Goal: Task Accomplishment & Management: Use online tool/utility

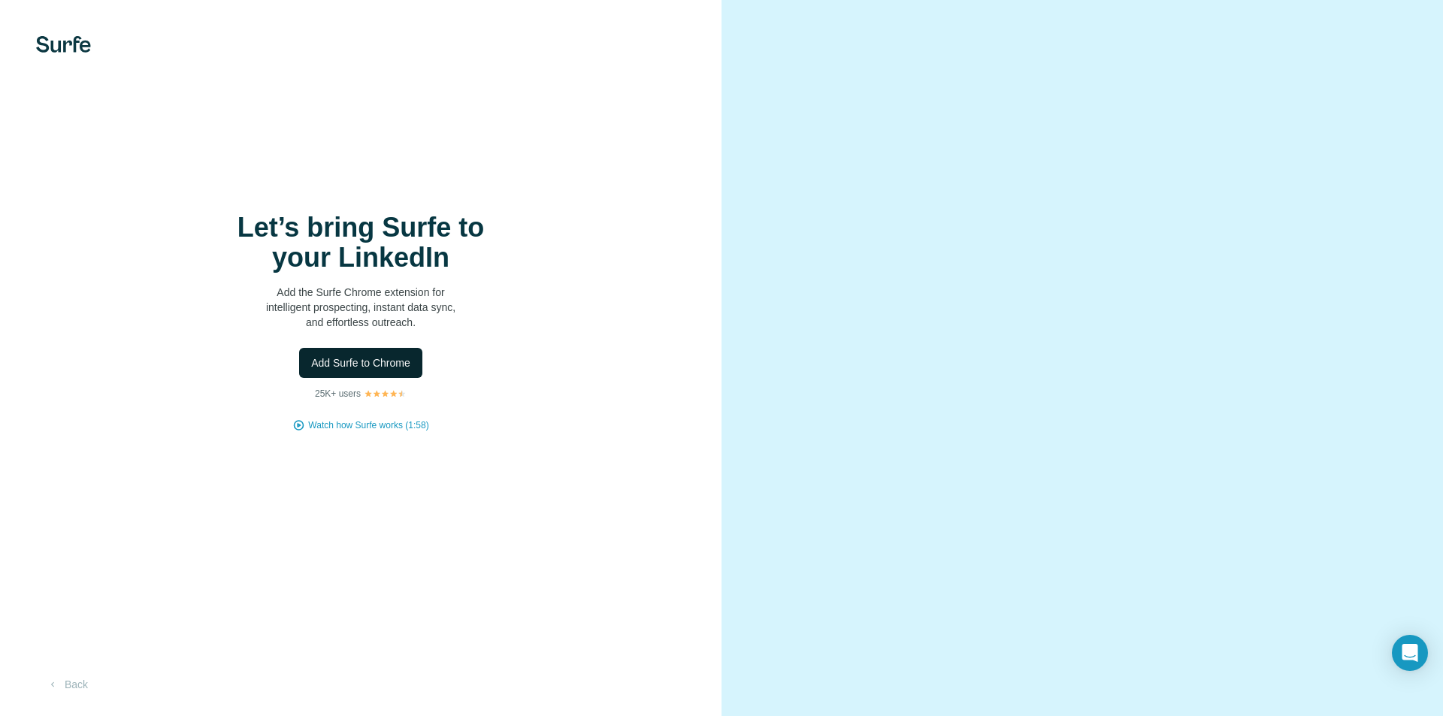
click at [372, 368] on span "Add Surfe to Chrome" at bounding box center [360, 362] width 99 height 15
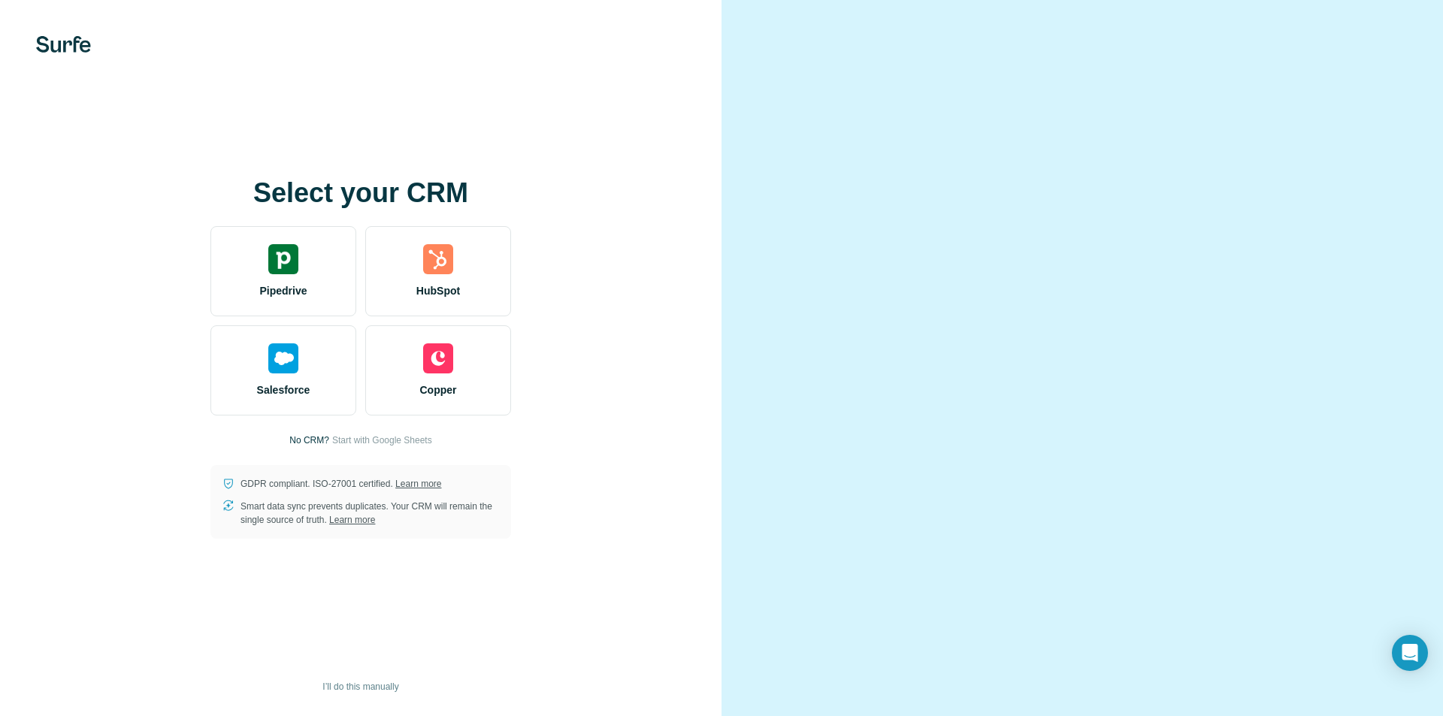
click at [621, 298] on div "Select your CRM Pipedrive HubSpot Salesforce Copper No CRM? Start with Google S…" at bounding box center [360, 358] width 661 height 361
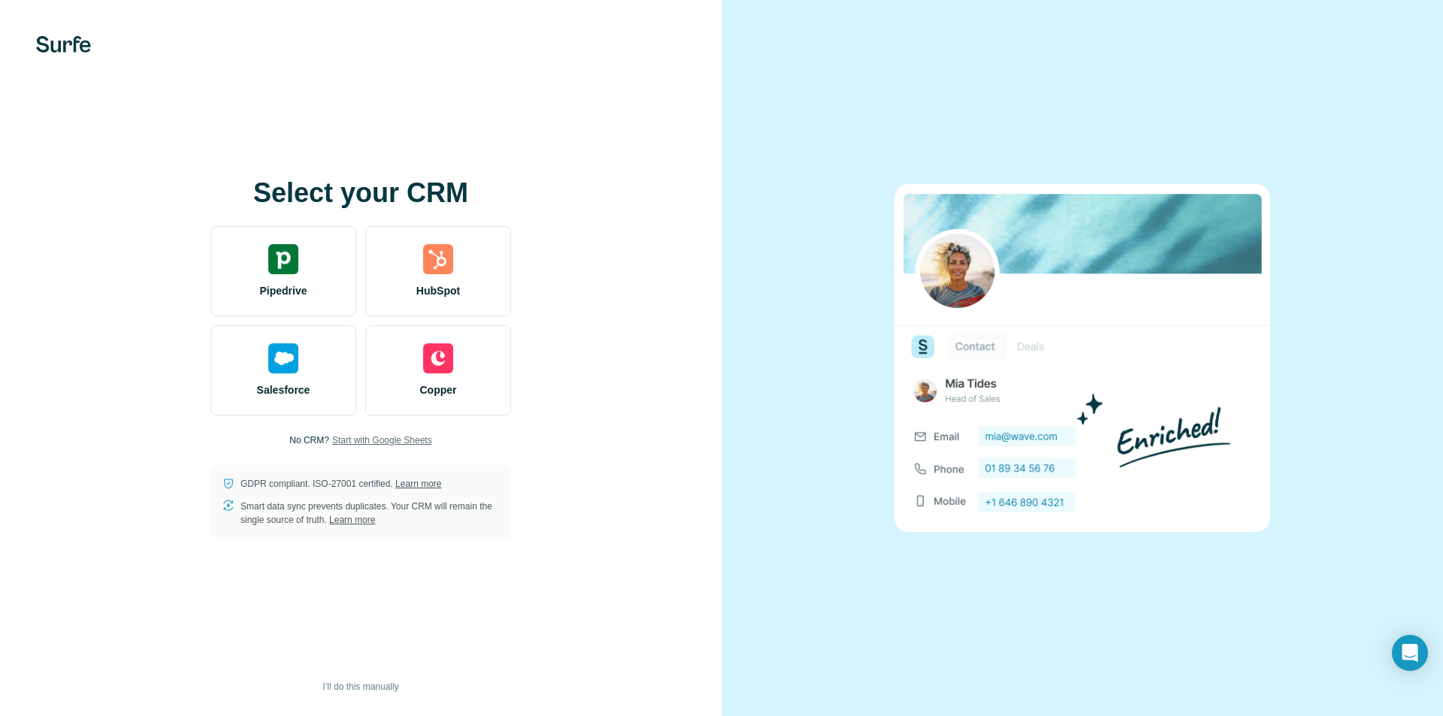
click at [360, 441] on span "Start with Google Sheets" at bounding box center [382, 441] width 100 height 14
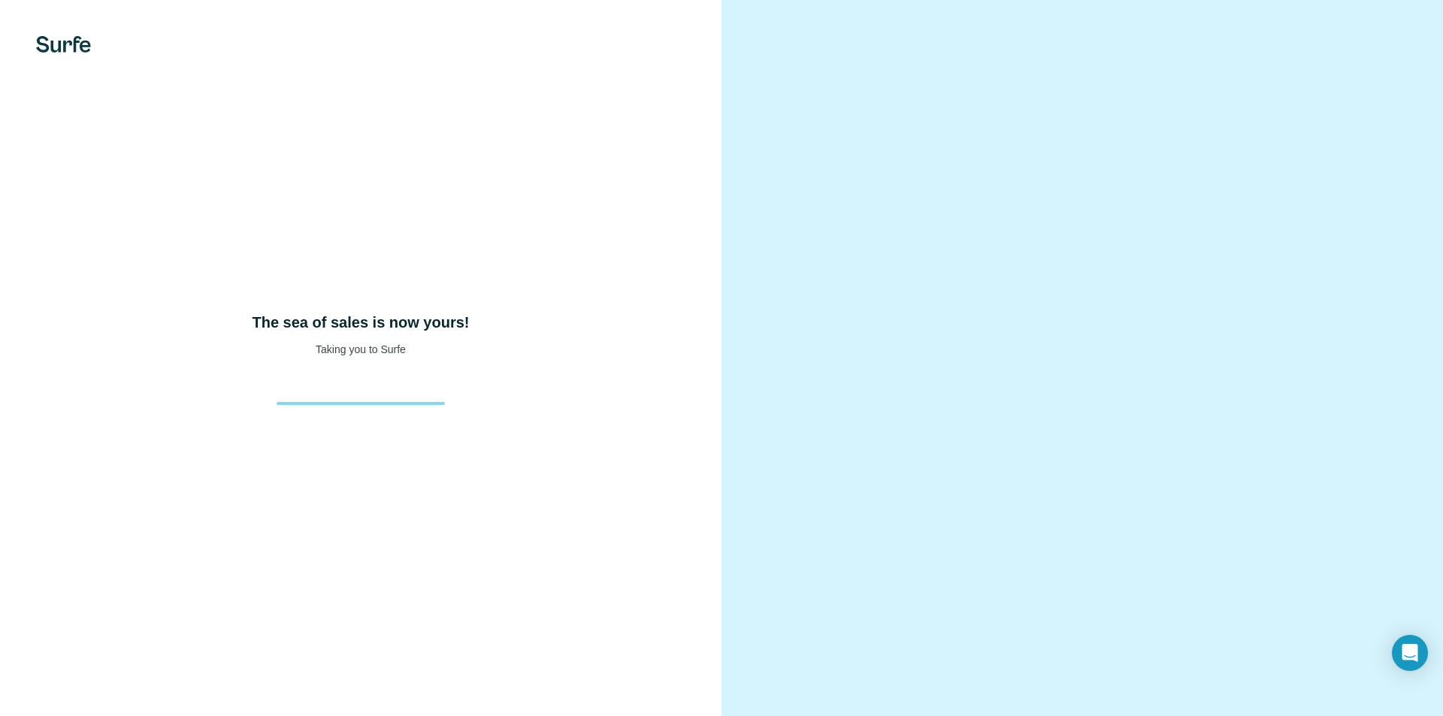
click at [520, 412] on div "The sea of sales is now yours! Taking you to Surfe" at bounding box center [360, 358] width 721 height 716
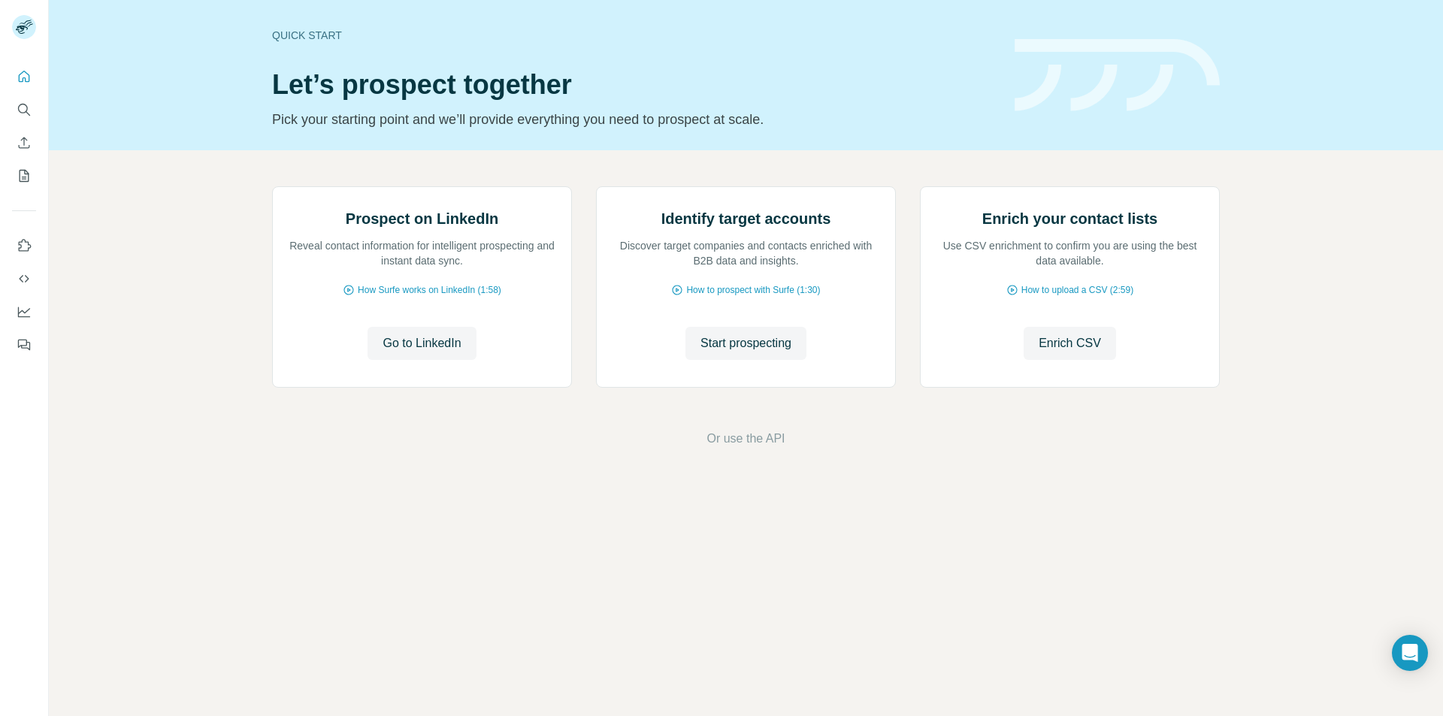
click at [562, 484] on div "Prospect on LinkedIn Reveal contact information for intelligent prospecting and…" at bounding box center [746, 317] width 1394 height 334
click at [579, 394] on div "Prospect on LinkedIn Reveal contact information for intelligent prospecting and…" at bounding box center [746, 289] width 948 height 207
click at [427, 352] on span "Go to LinkedIn" at bounding box center [421, 343] width 78 height 18
click at [20, 107] on icon "Search" at bounding box center [24, 109] width 15 height 15
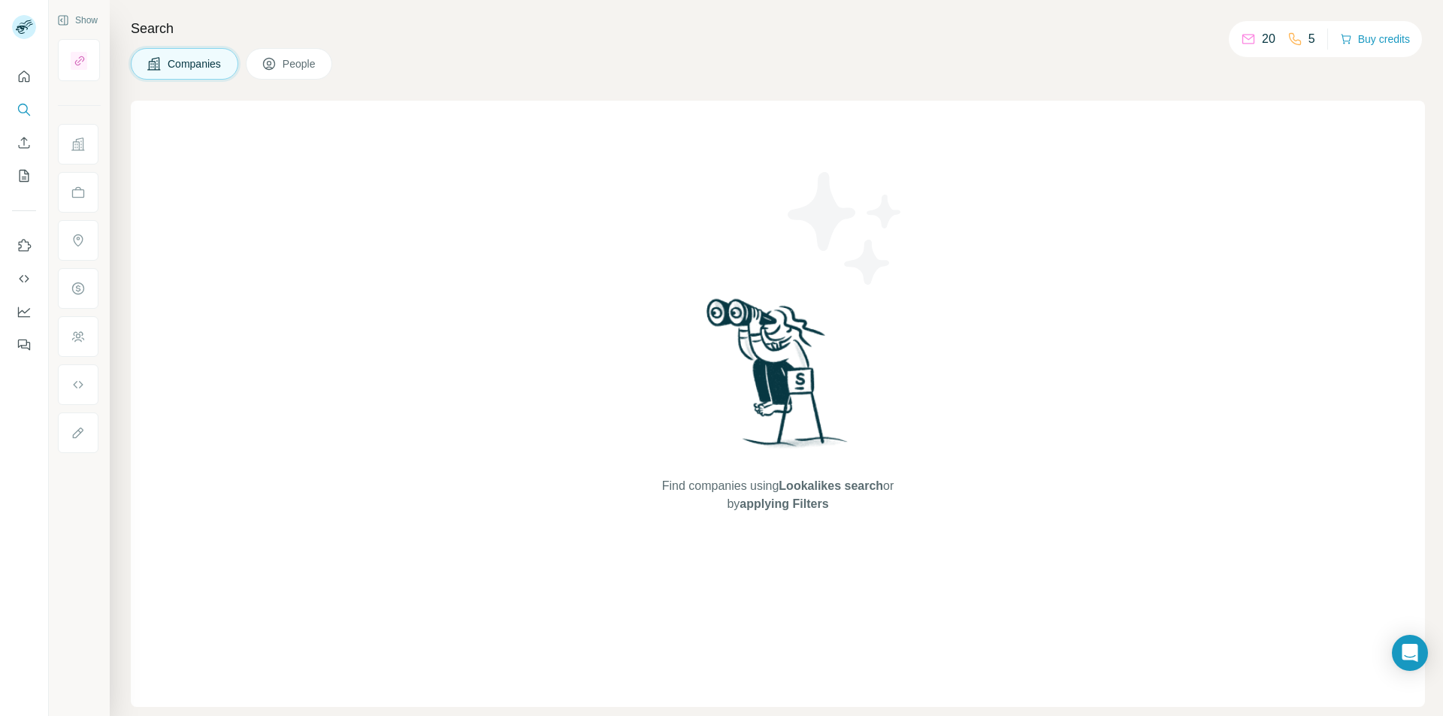
click at [439, 45] on div "Search Companies People Find companies using Lookalikes search or by applying F…" at bounding box center [776, 358] width 1333 height 716
click at [317, 69] on span "People" at bounding box center [300, 63] width 35 height 15
